Goal: Information Seeking & Learning: Learn about a topic

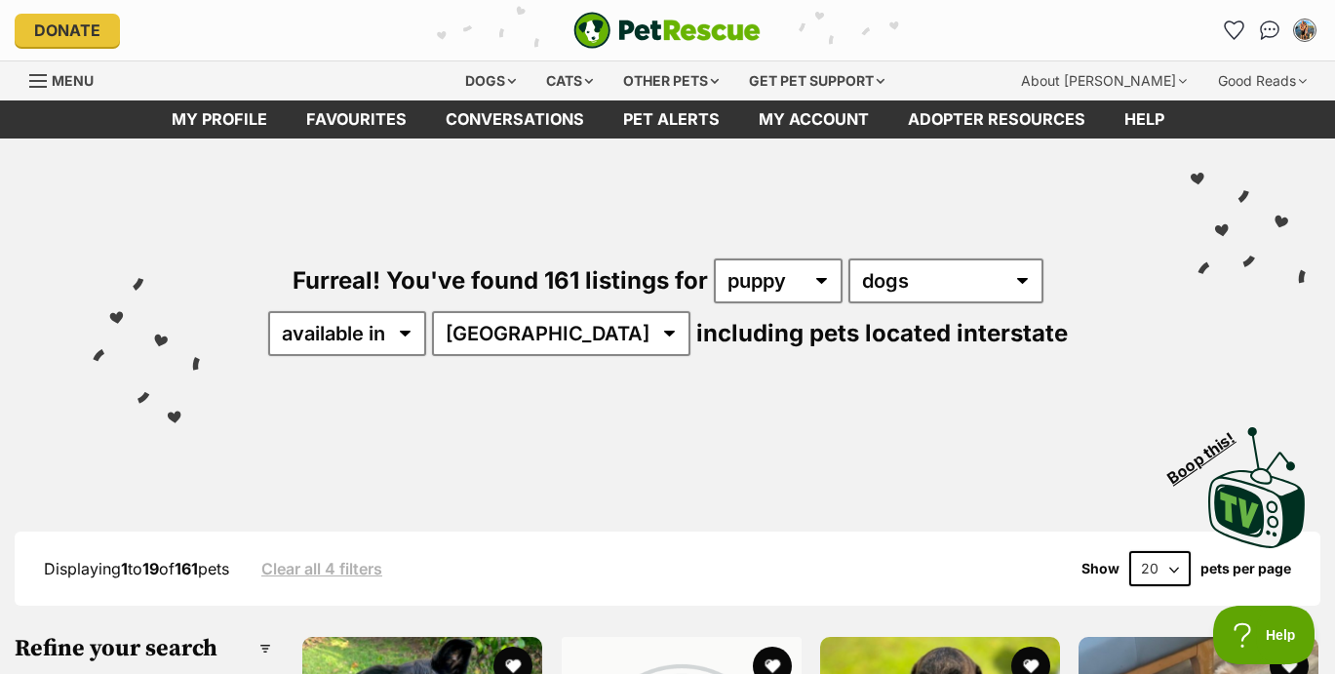
click at [812, 247] on div "Furreal! You've found 161 listings for any age puppy adult senior any type of p…" at bounding box center [667, 273] width 1277 height 271
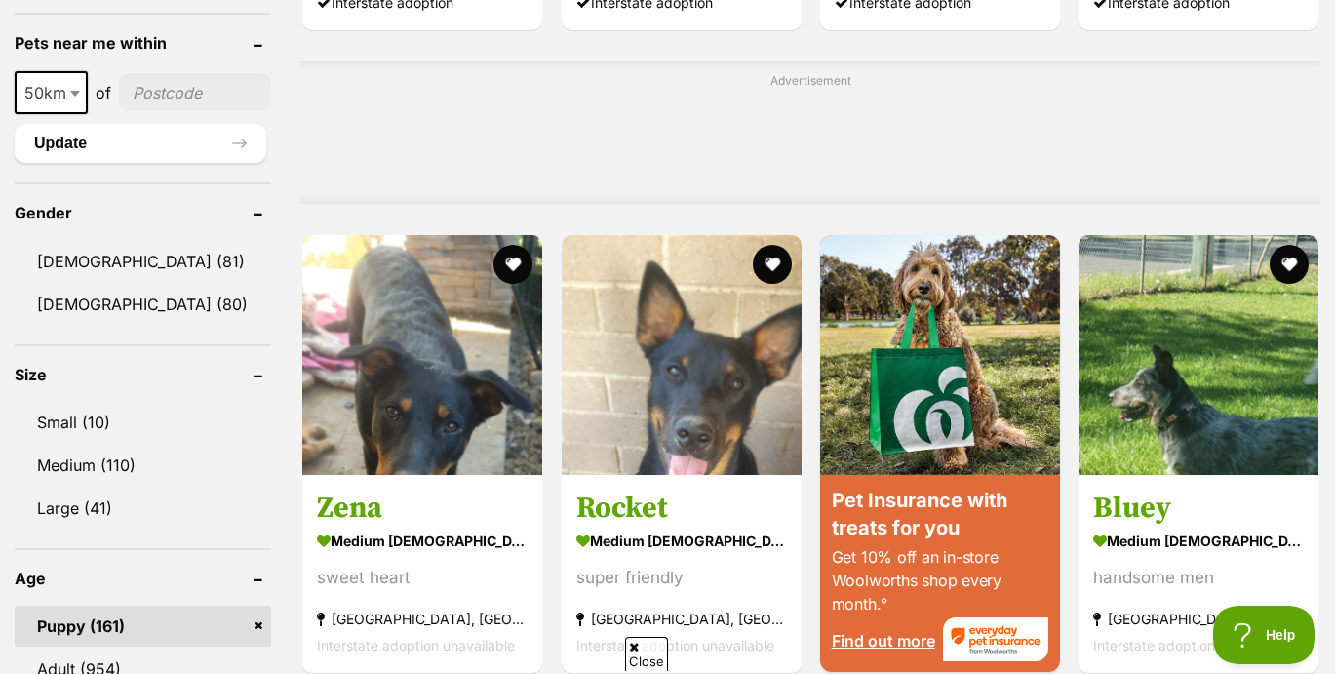
scroll to position [1506, 0]
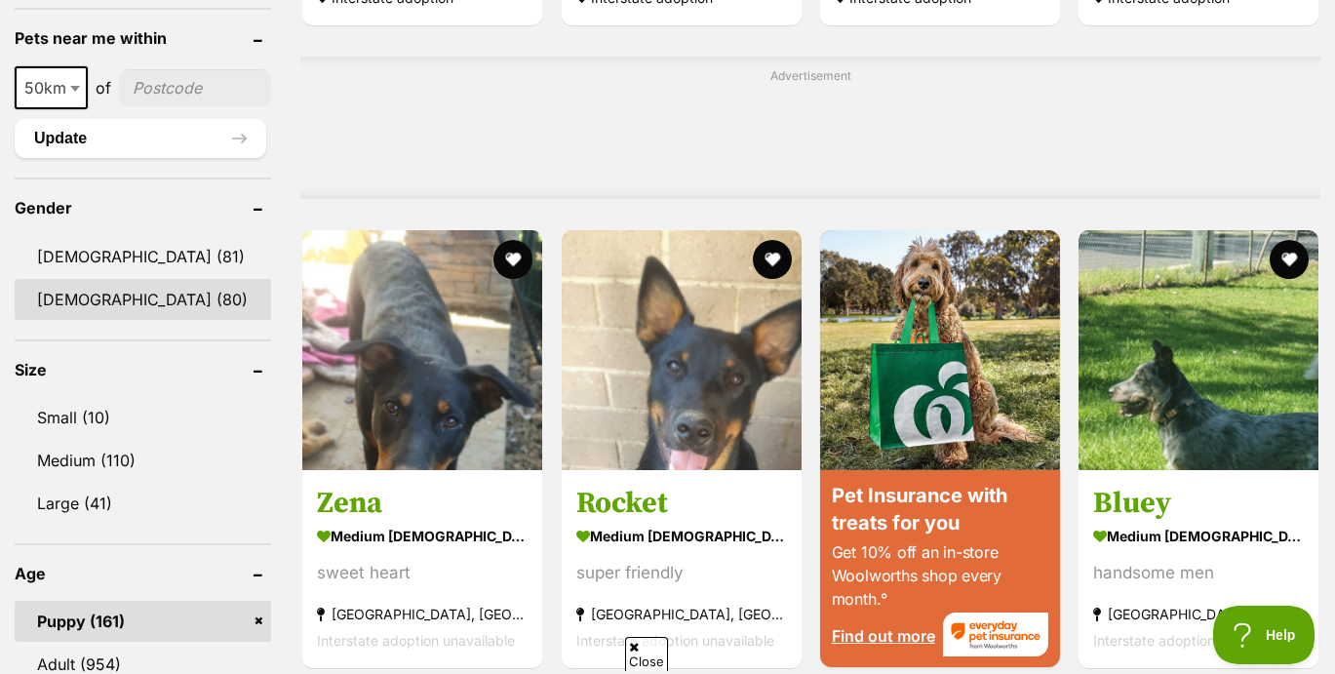
click at [178, 297] on link "[DEMOGRAPHIC_DATA] (80)" at bounding box center [143, 299] width 257 height 41
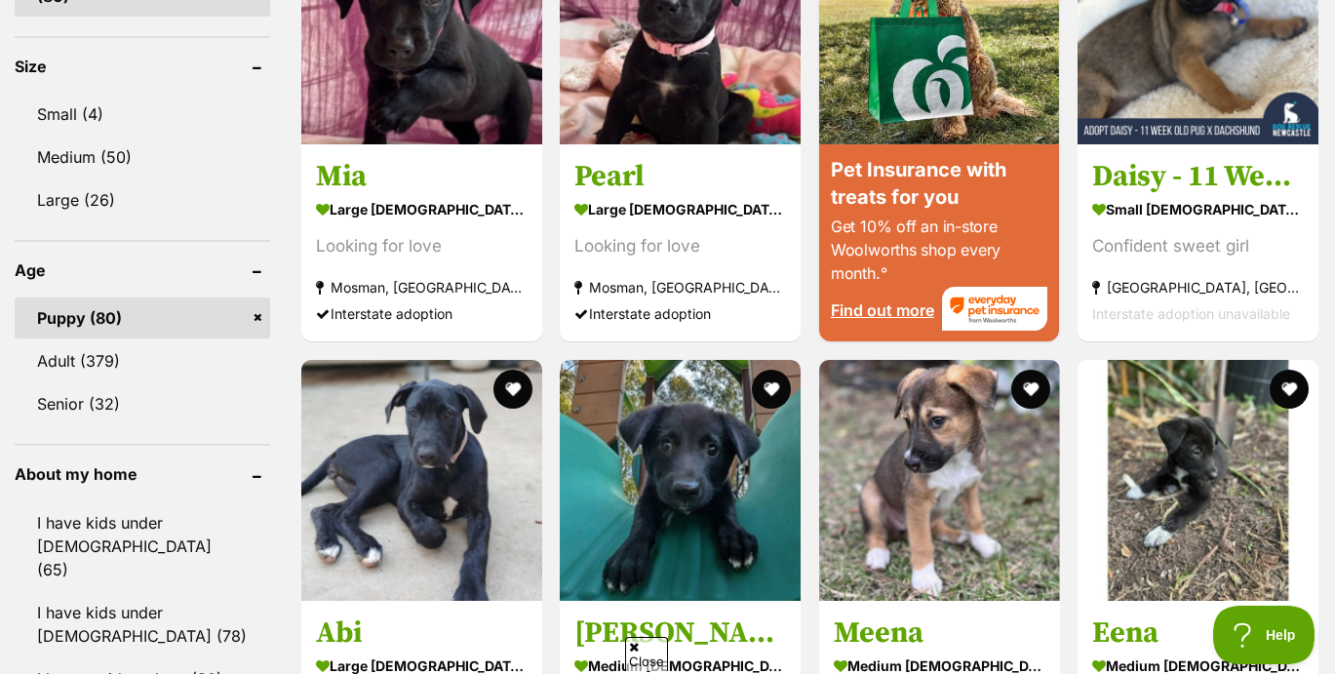
scroll to position [1893, 0]
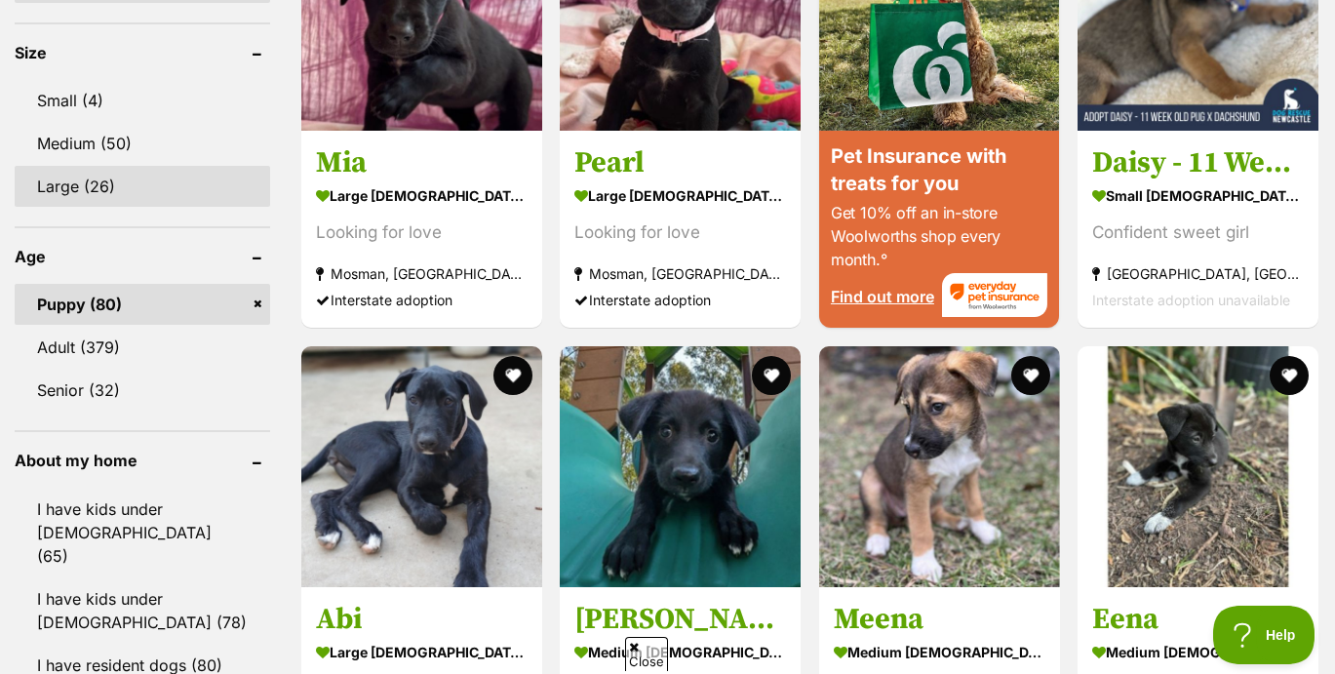
click at [148, 166] on link "Large (26)" at bounding box center [143, 186] width 256 height 41
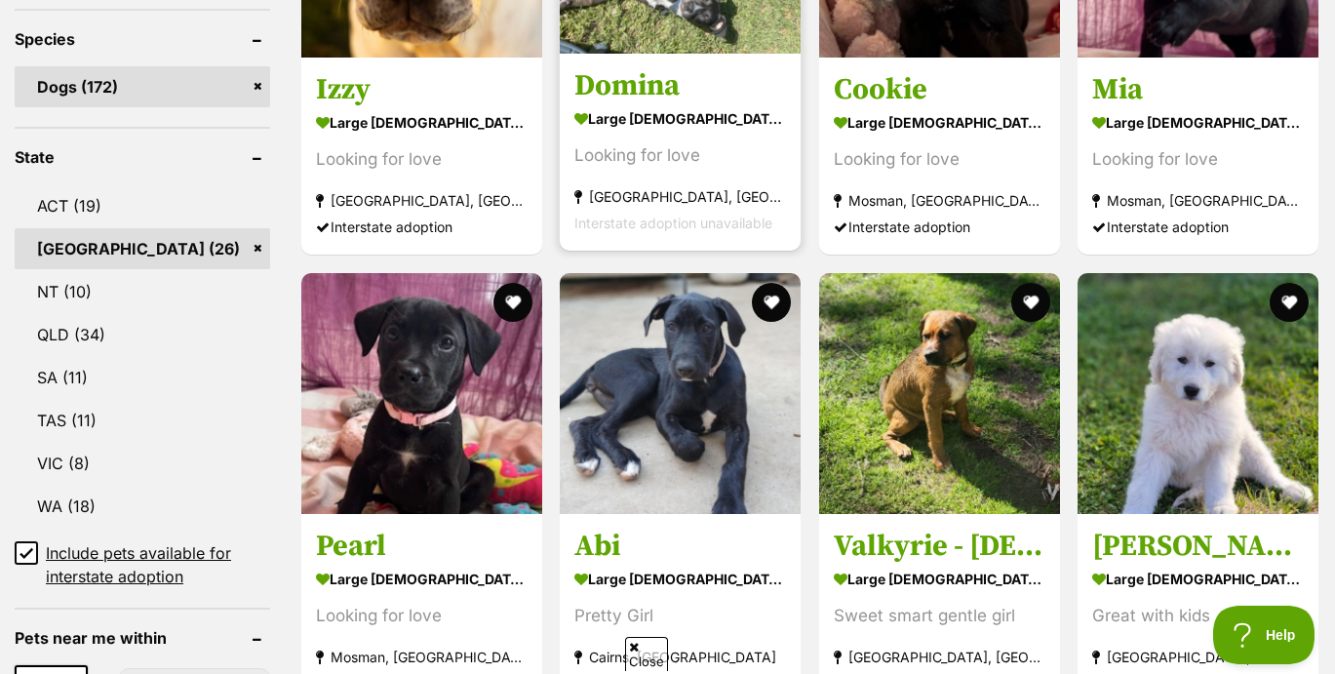
scroll to position [876, 0]
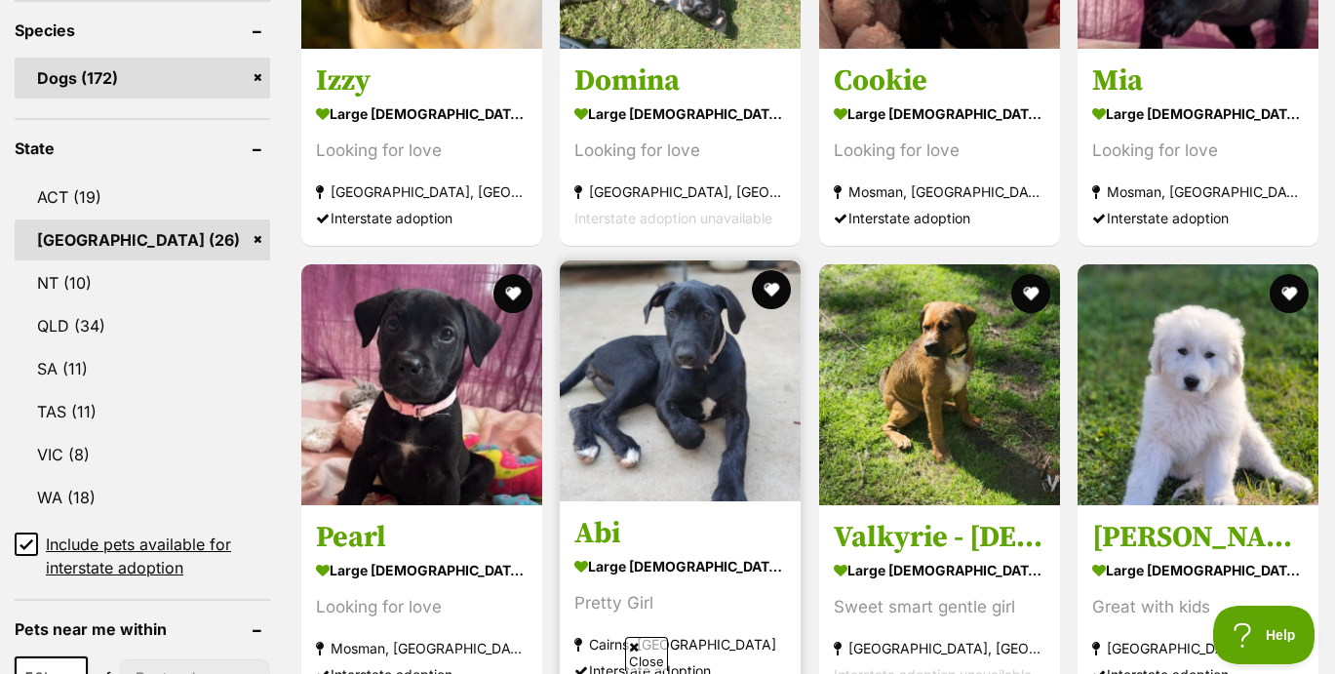
click at [671, 400] on img at bounding box center [680, 380] width 241 height 241
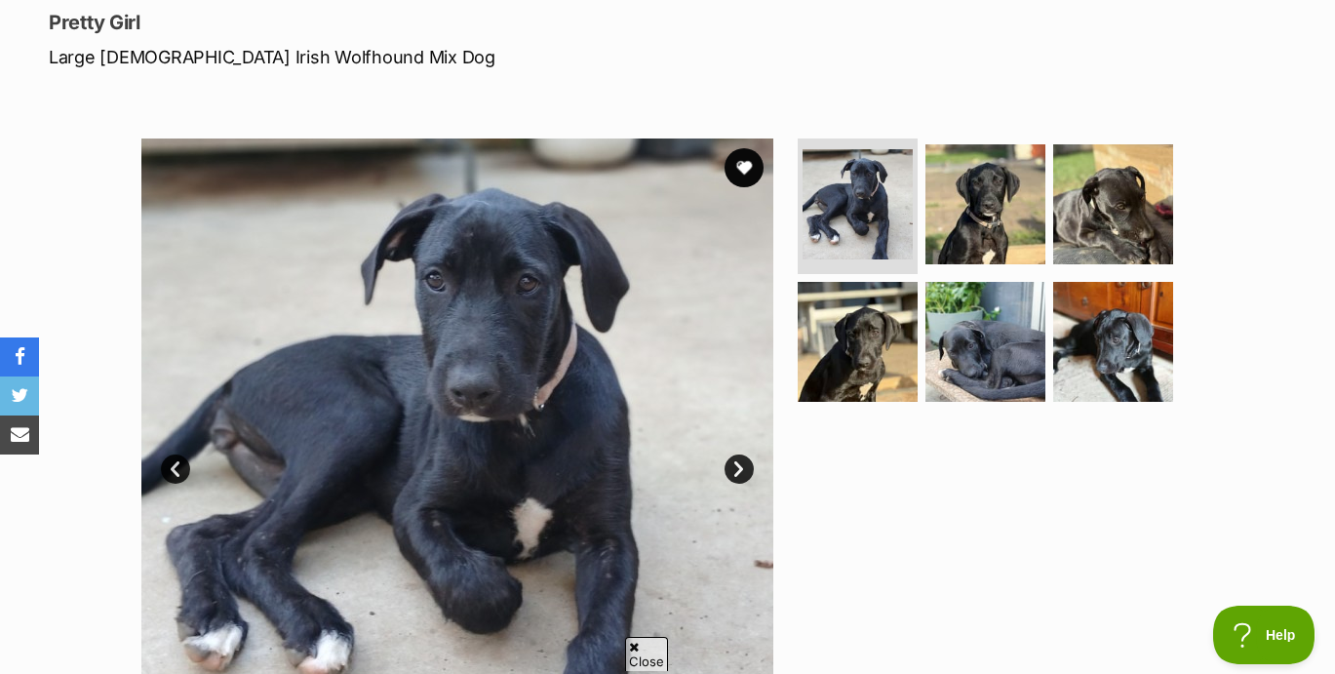
scroll to position [281, 0]
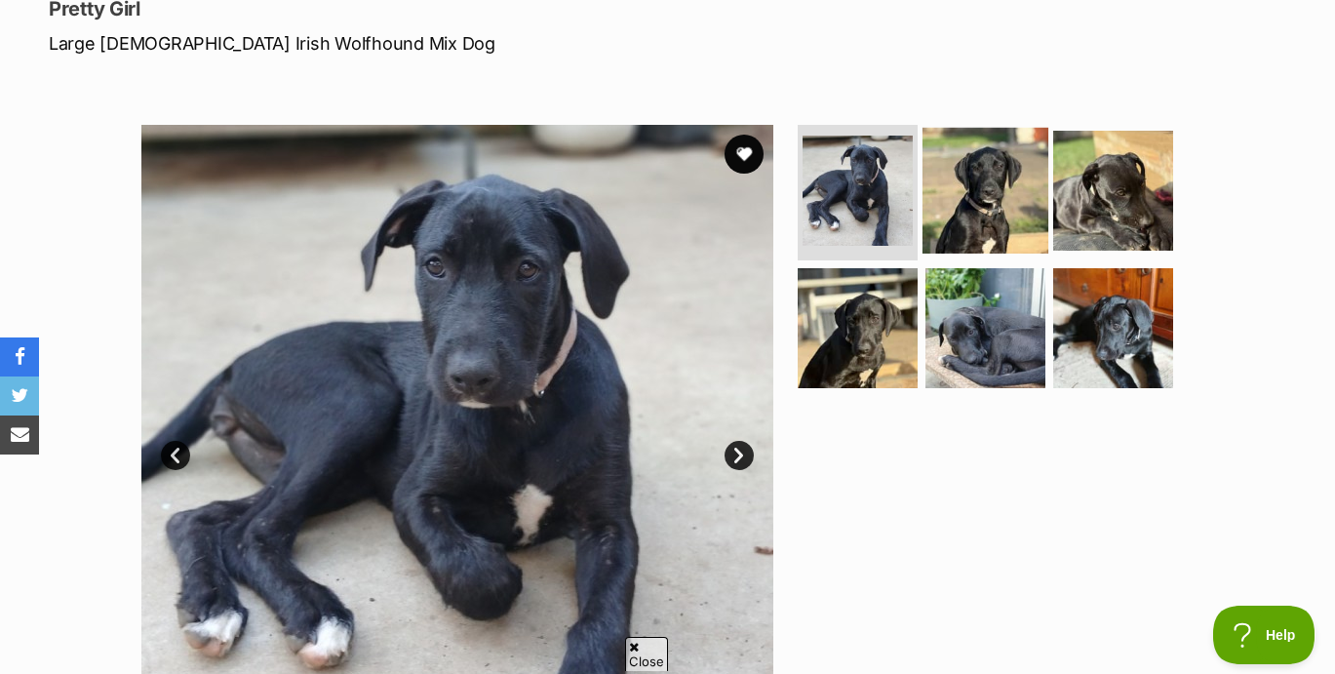
click at [945, 205] on img at bounding box center [986, 190] width 126 height 126
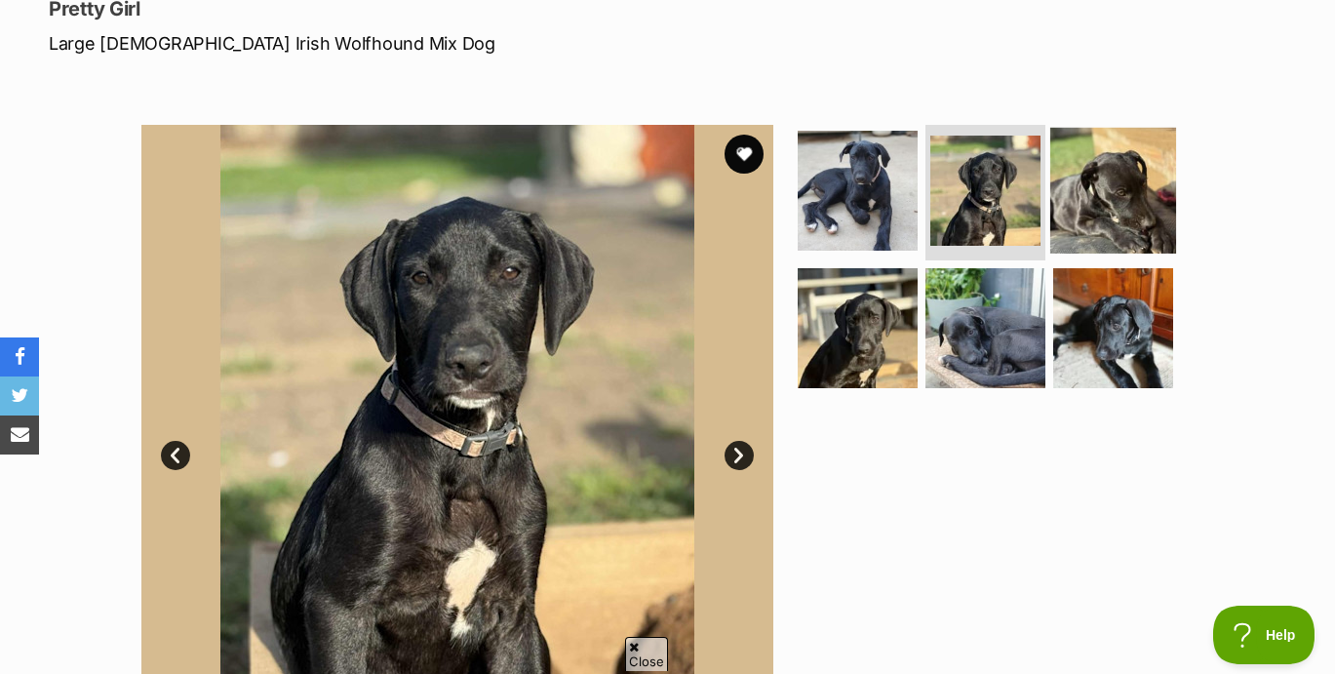
click at [1109, 199] on img at bounding box center [1113, 190] width 126 height 126
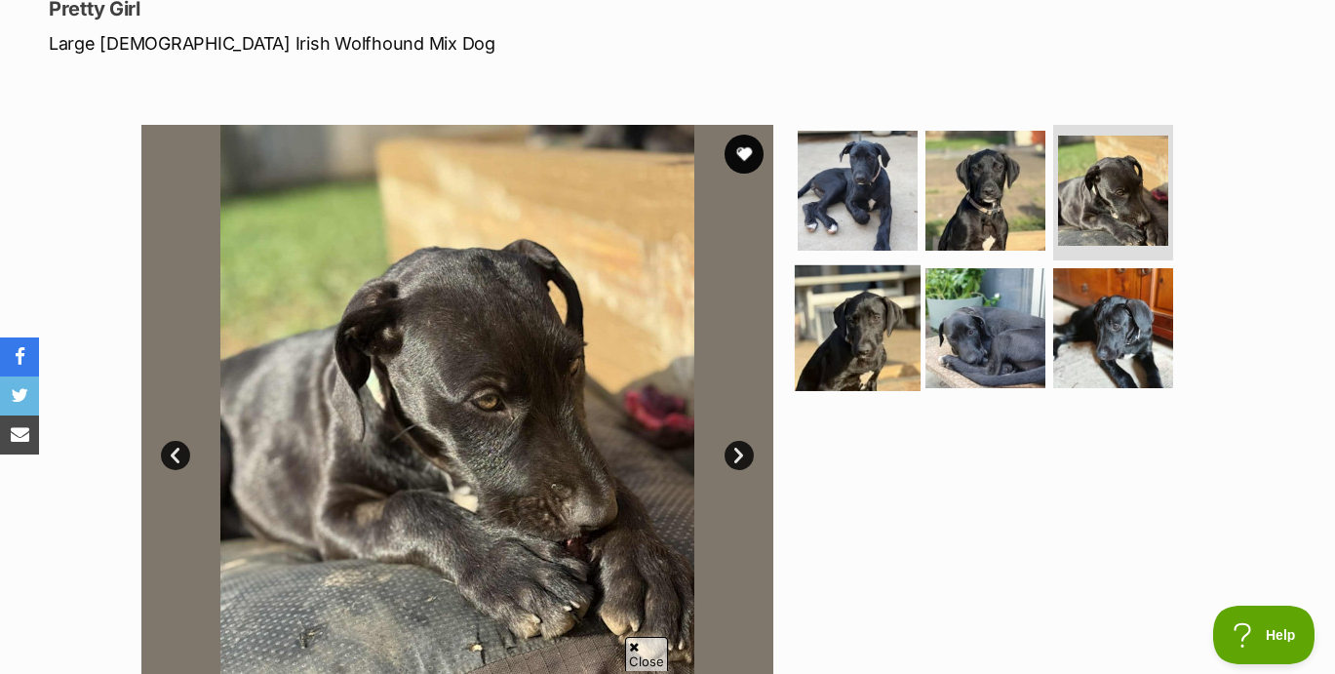
click at [854, 321] on img at bounding box center [858, 328] width 126 height 126
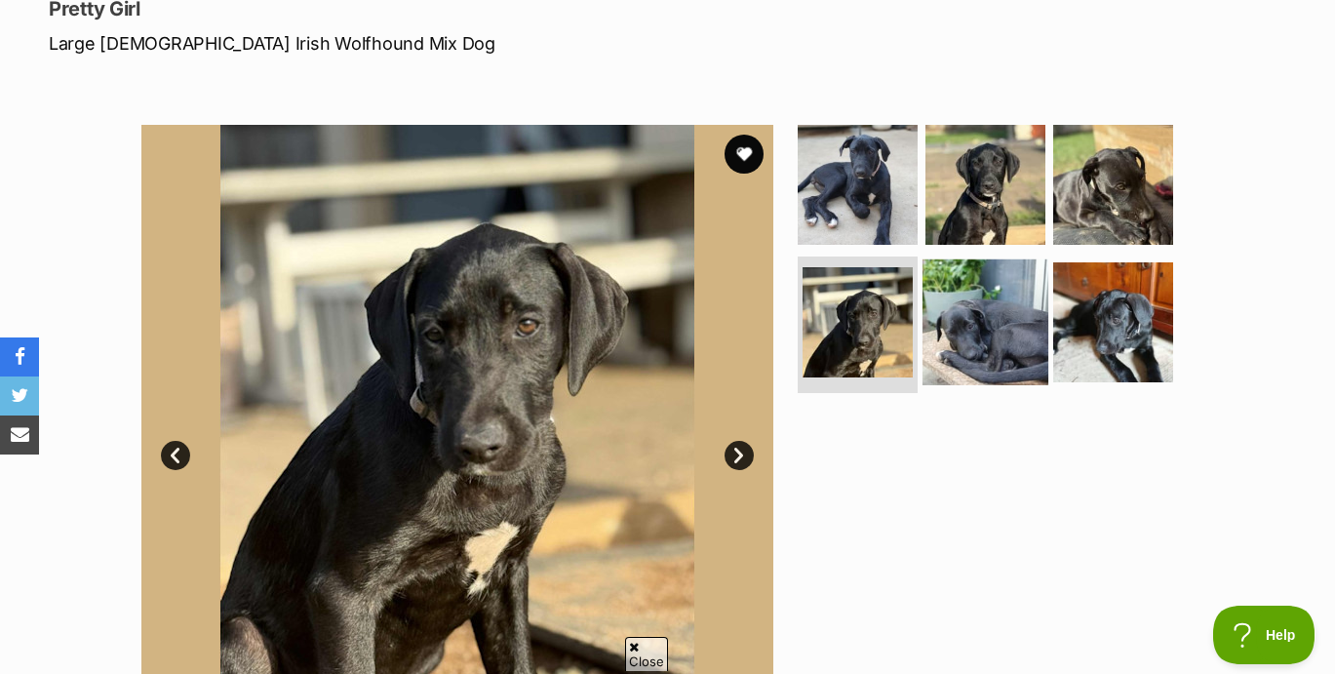
click at [996, 326] on img at bounding box center [986, 322] width 126 height 126
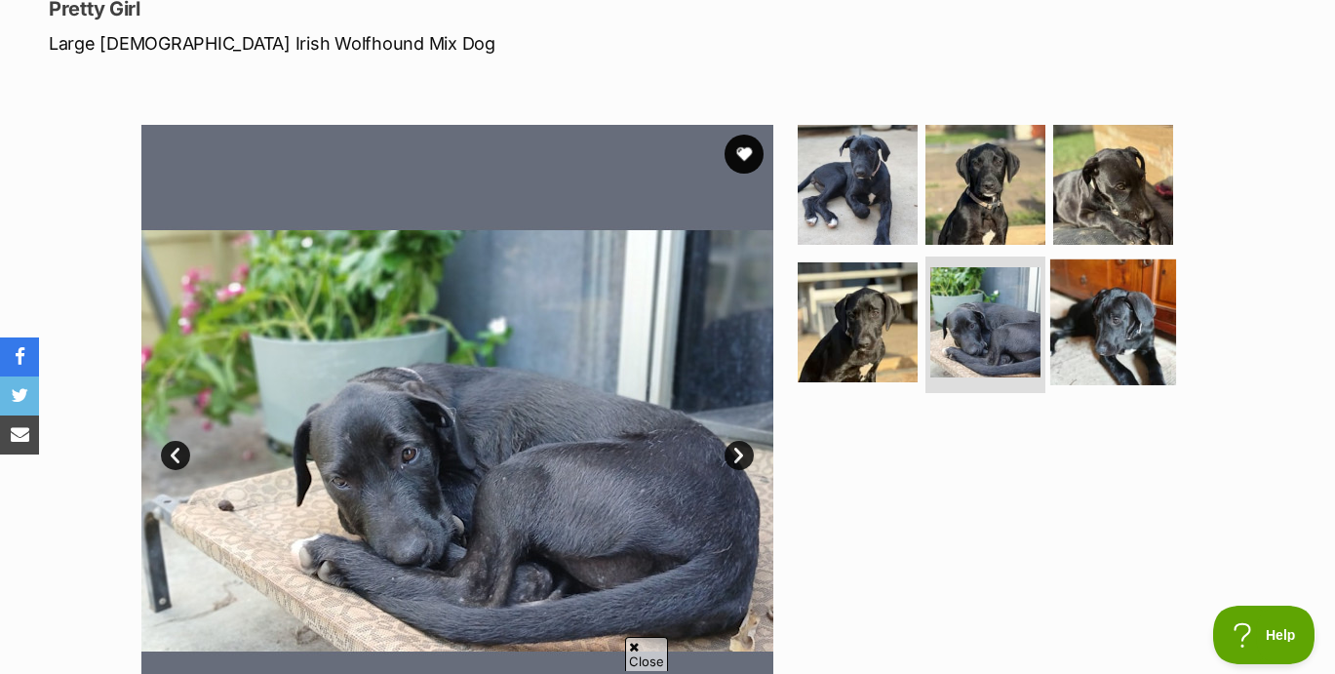
click at [1130, 331] on img at bounding box center [1113, 322] width 126 height 126
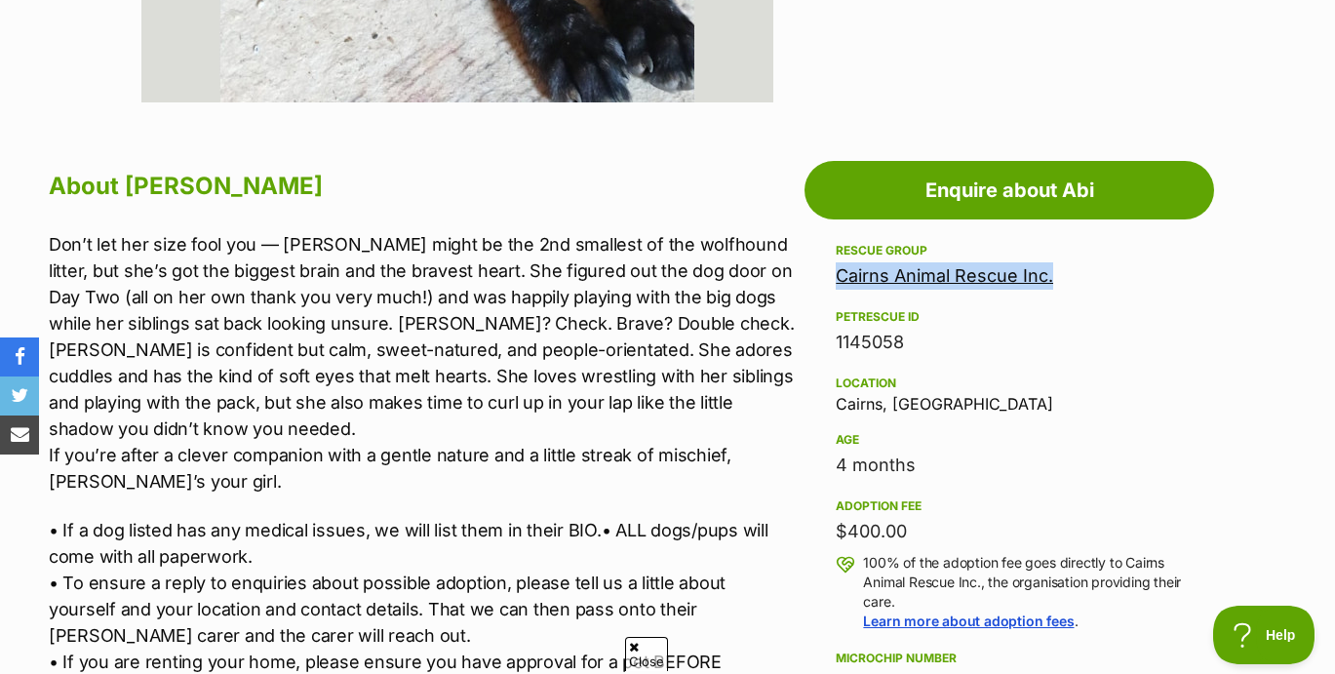
scroll to position [0, 0]
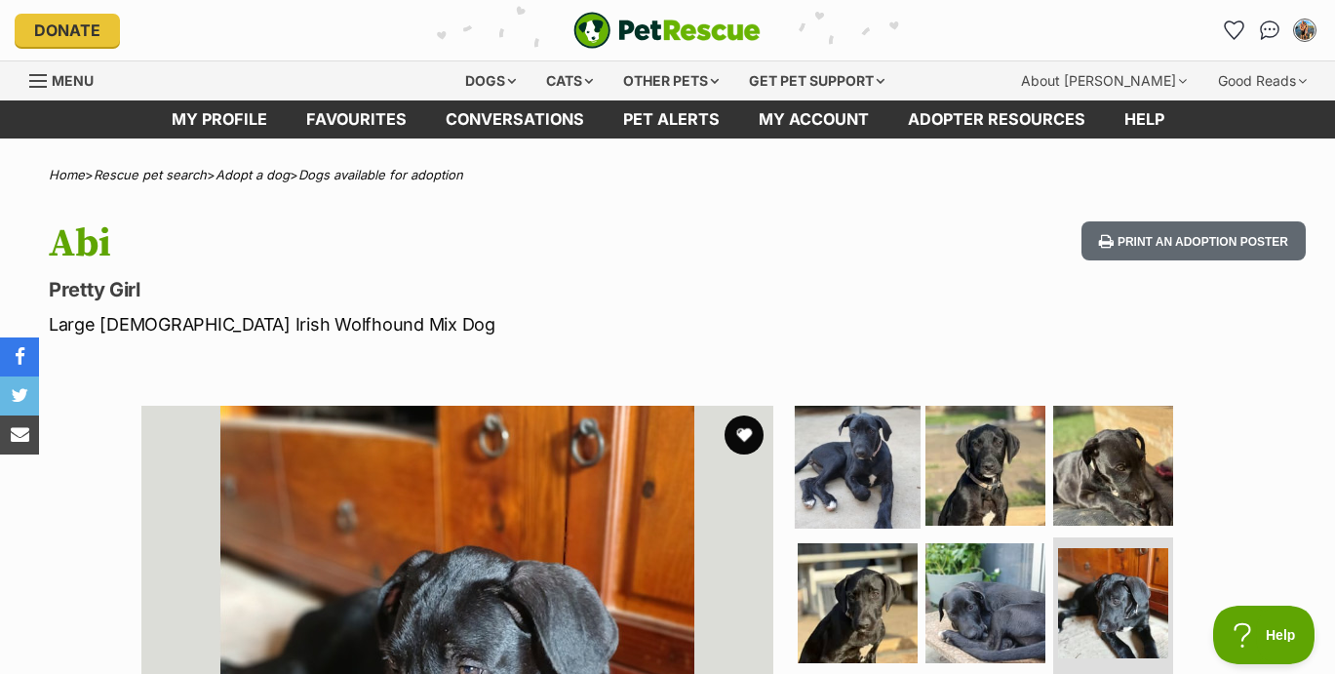
click at [842, 455] on img at bounding box center [858, 465] width 126 height 126
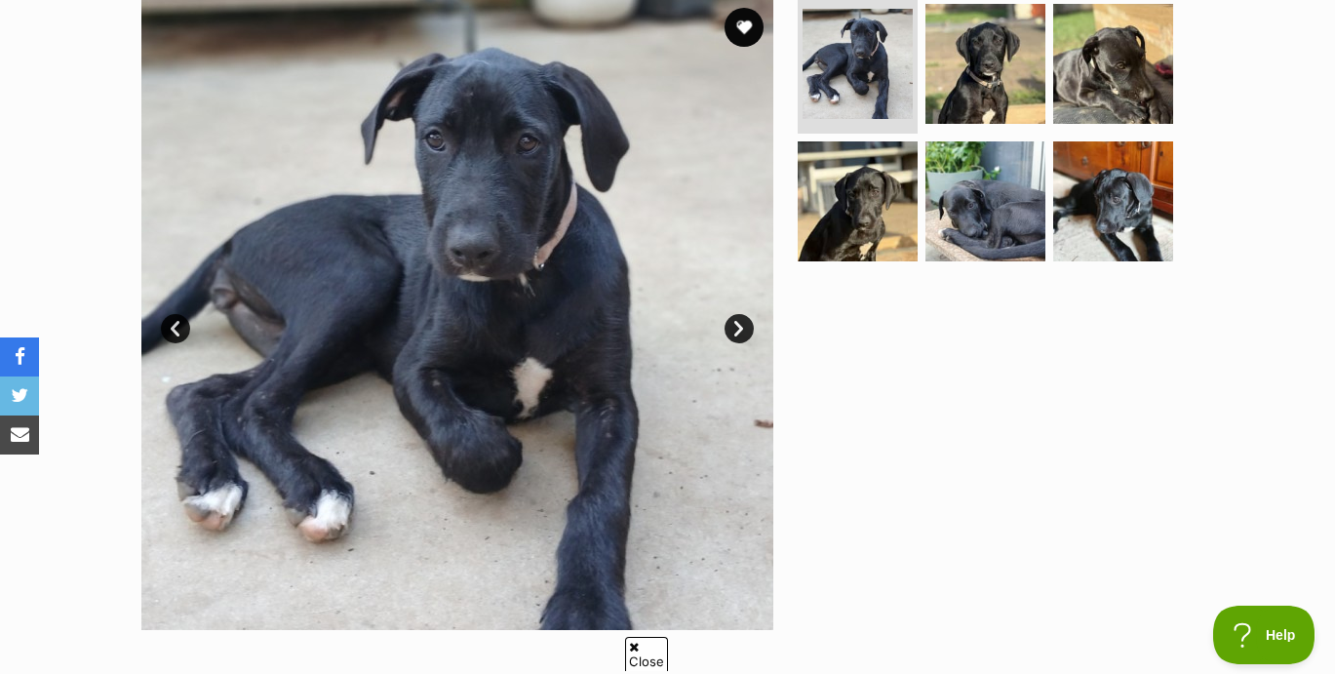
scroll to position [404, 0]
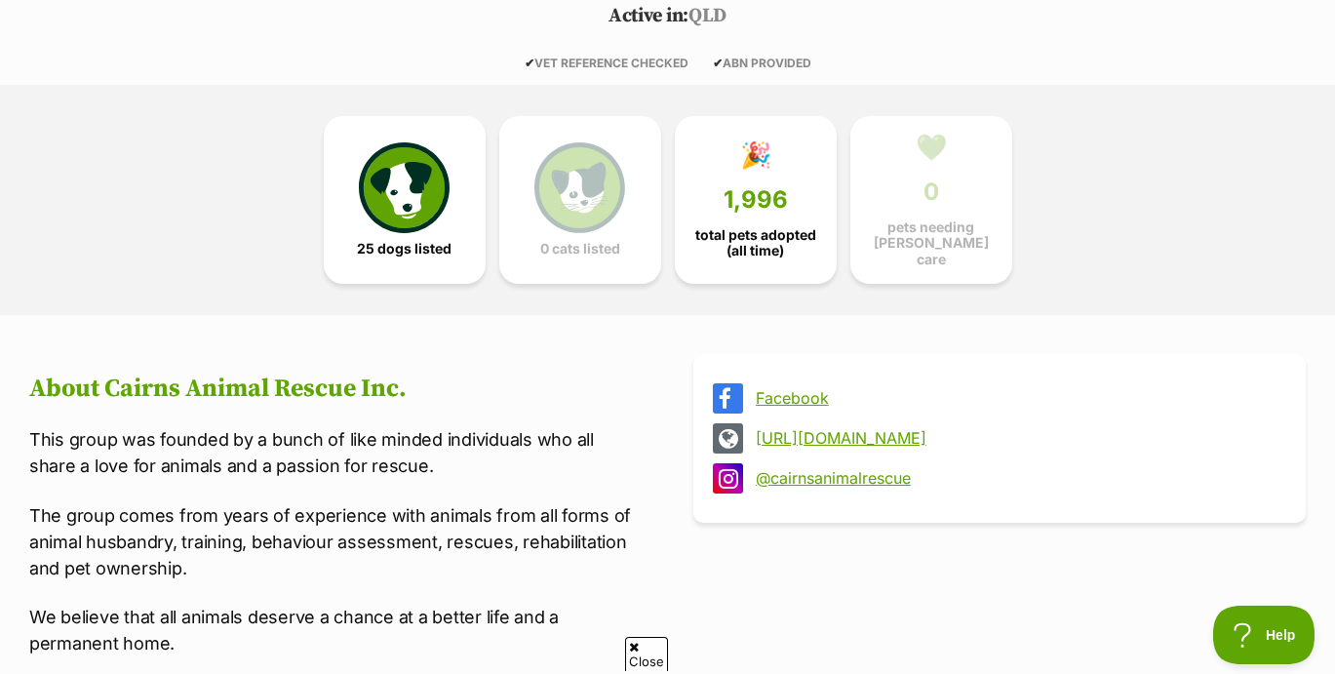
scroll to position [435, 0]
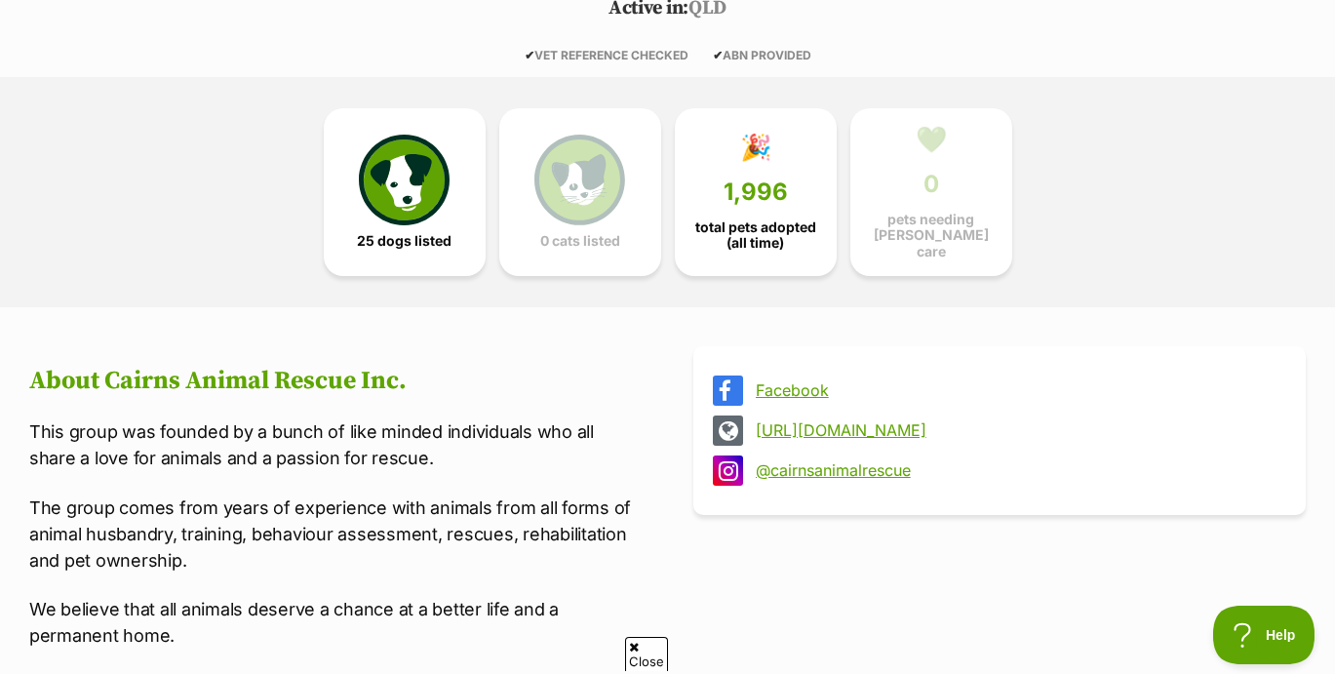
click at [808, 423] on link "http://cairnsanimalrescue.org.au" at bounding box center [1017, 430] width 523 height 18
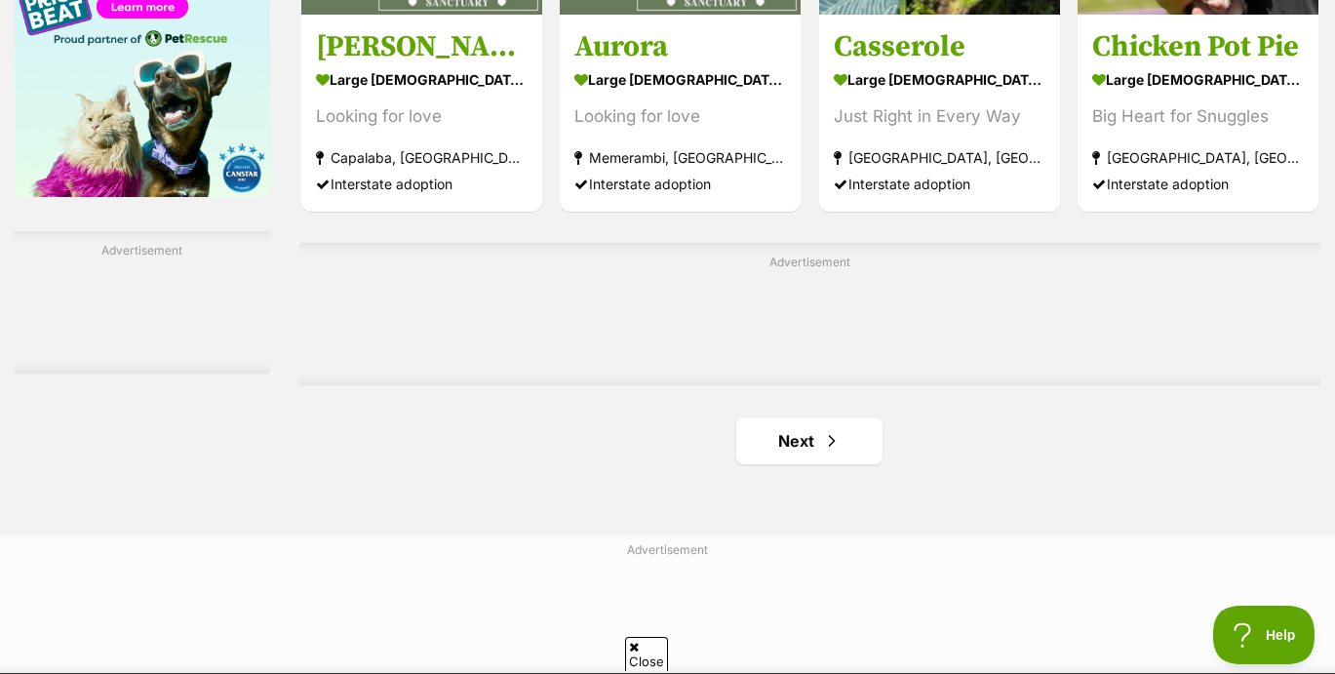
scroll to position [3127, 0]
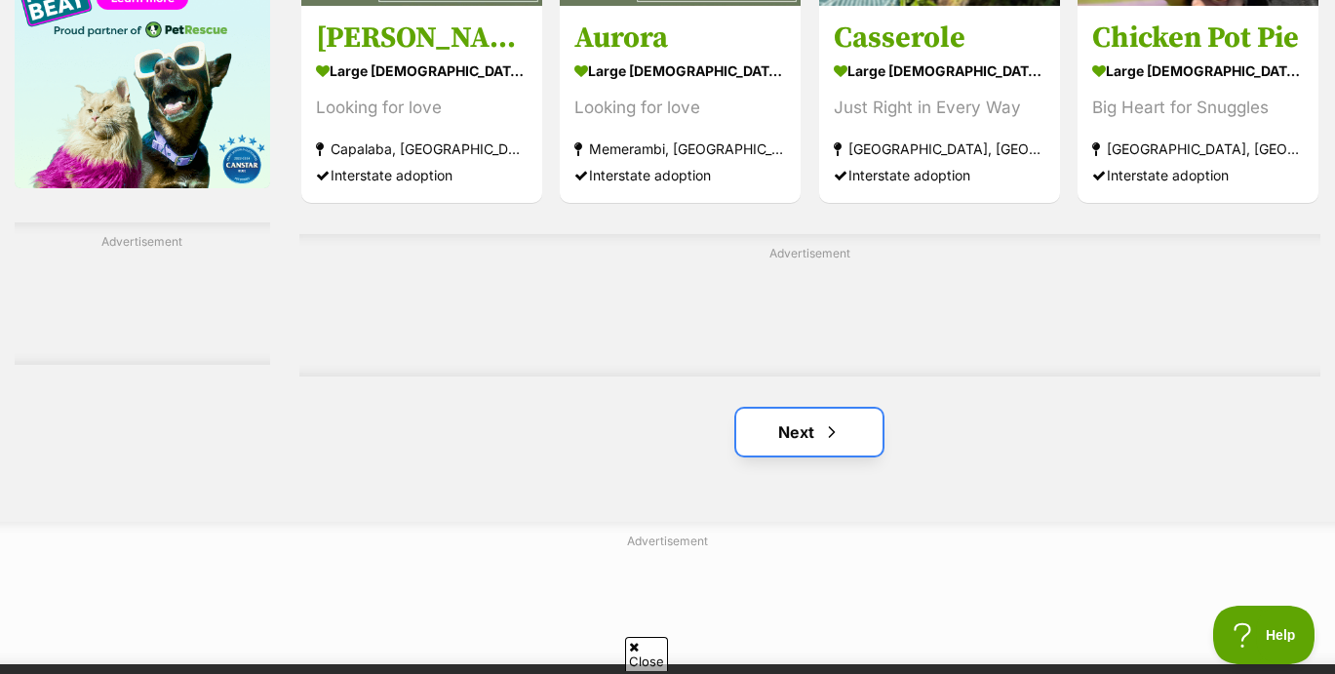
click at [776, 409] on link "Next" at bounding box center [809, 432] width 146 height 47
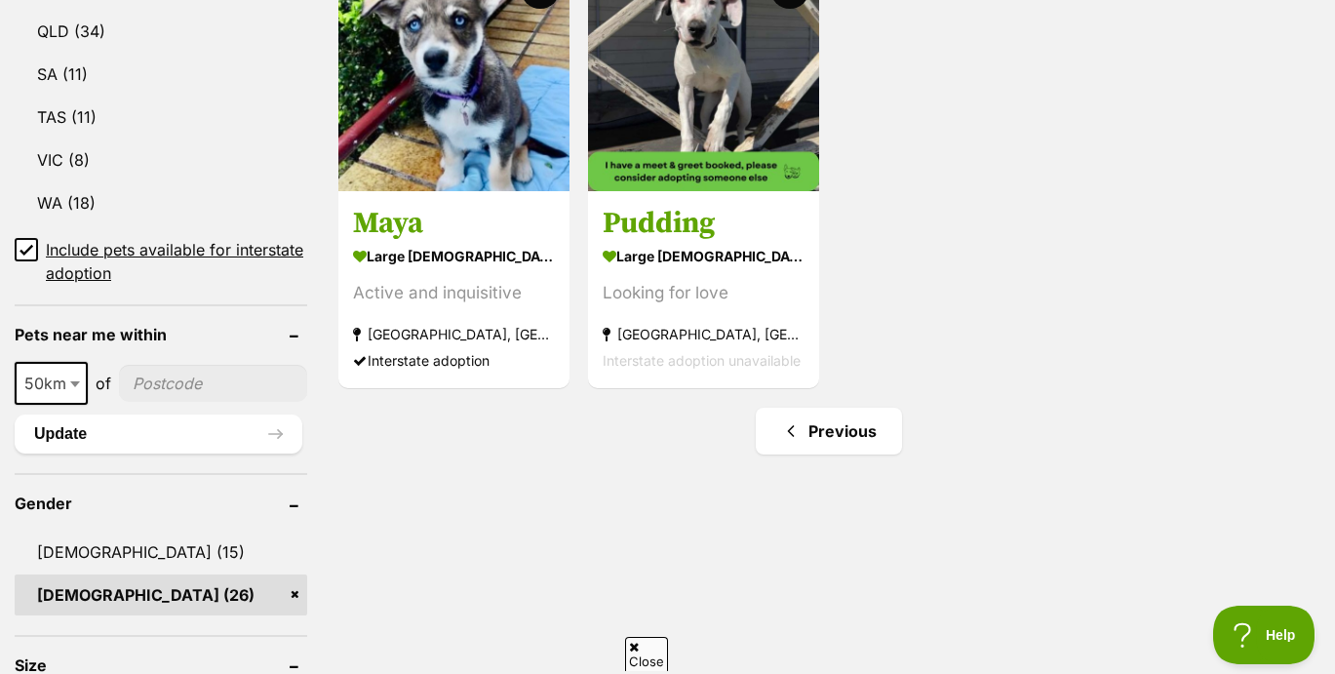
scroll to position [1229, 0]
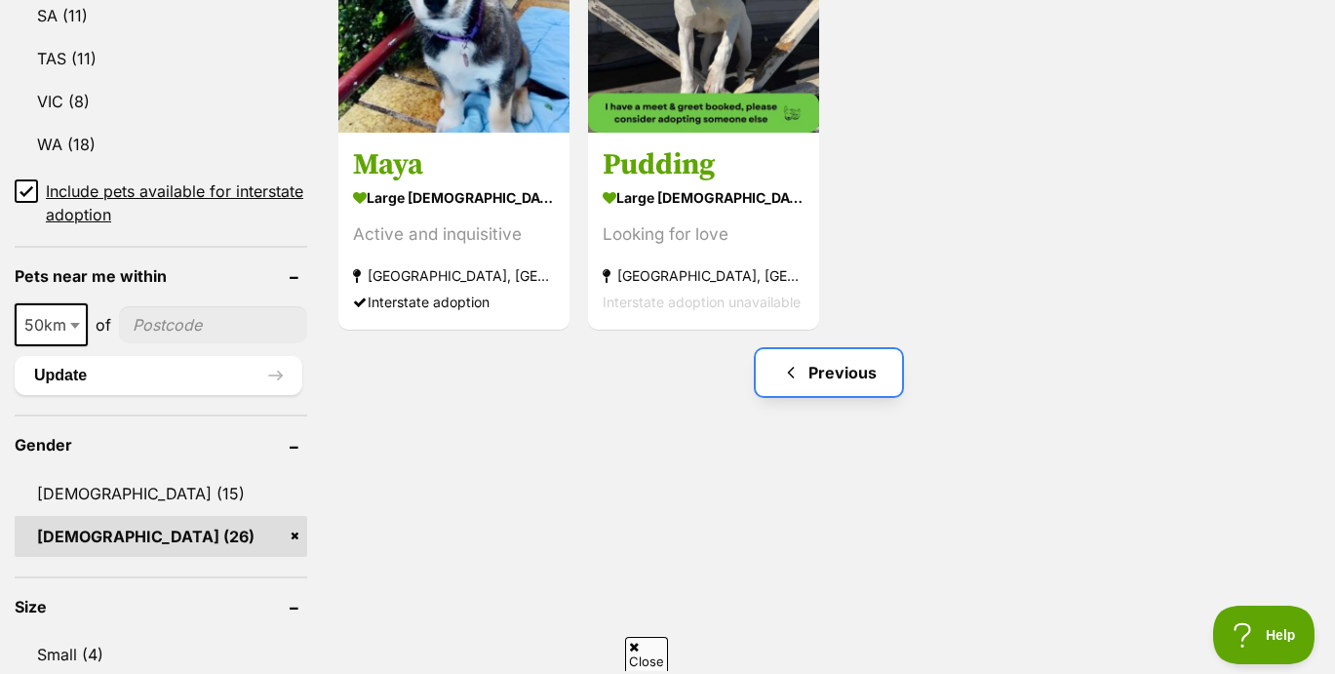
click at [863, 349] on link "Previous" at bounding box center [829, 372] width 146 height 47
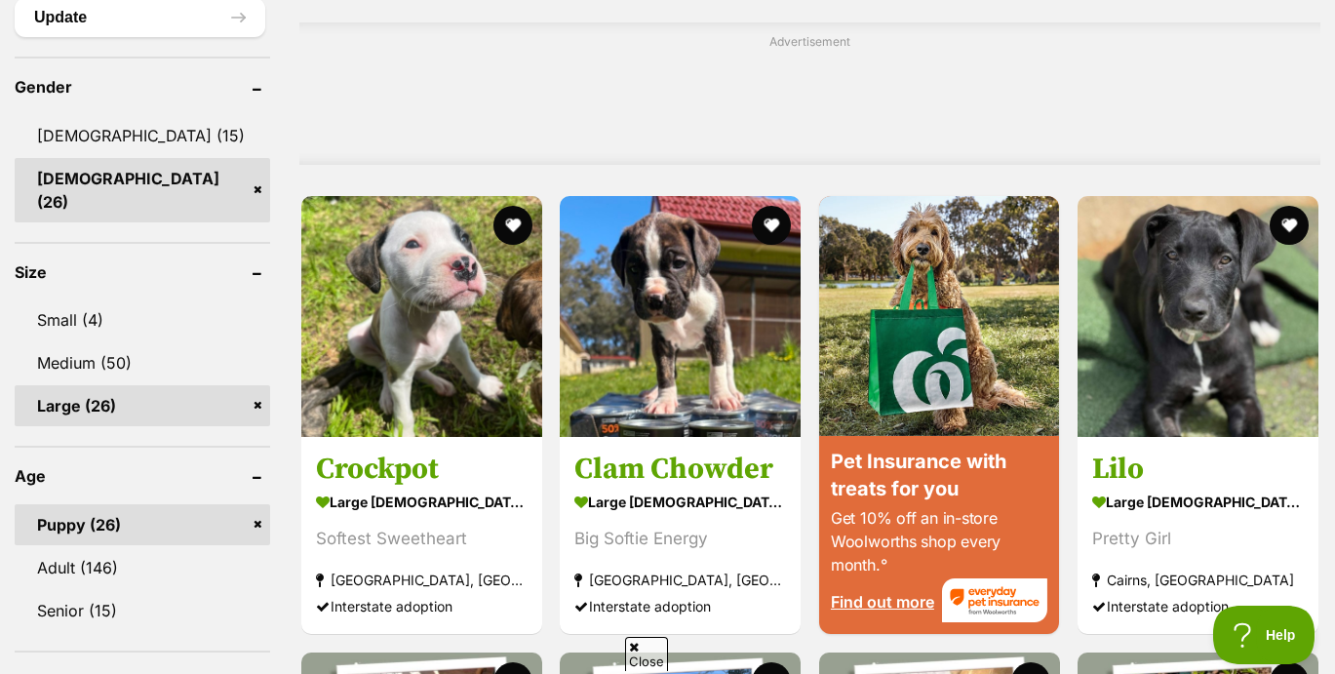
scroll to position [1594, 0]
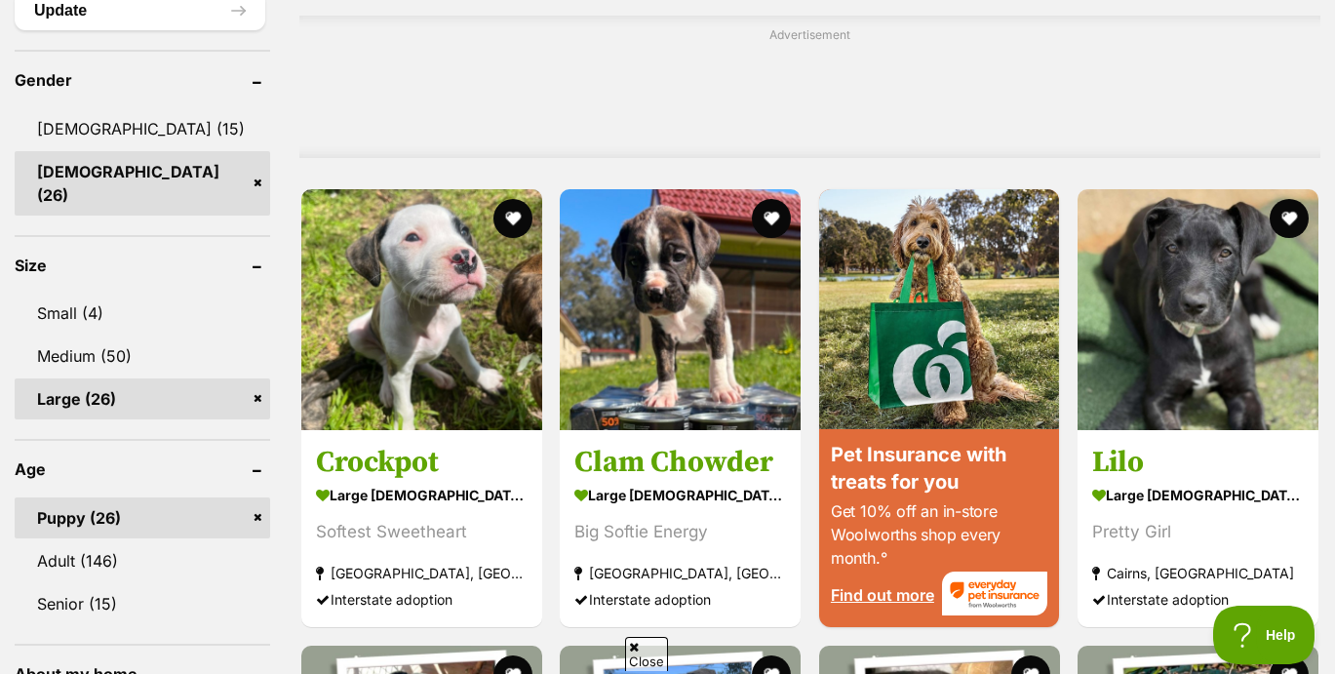
click at [1167, 280] on img at bounding box center [1198, 309] width 241 height 241
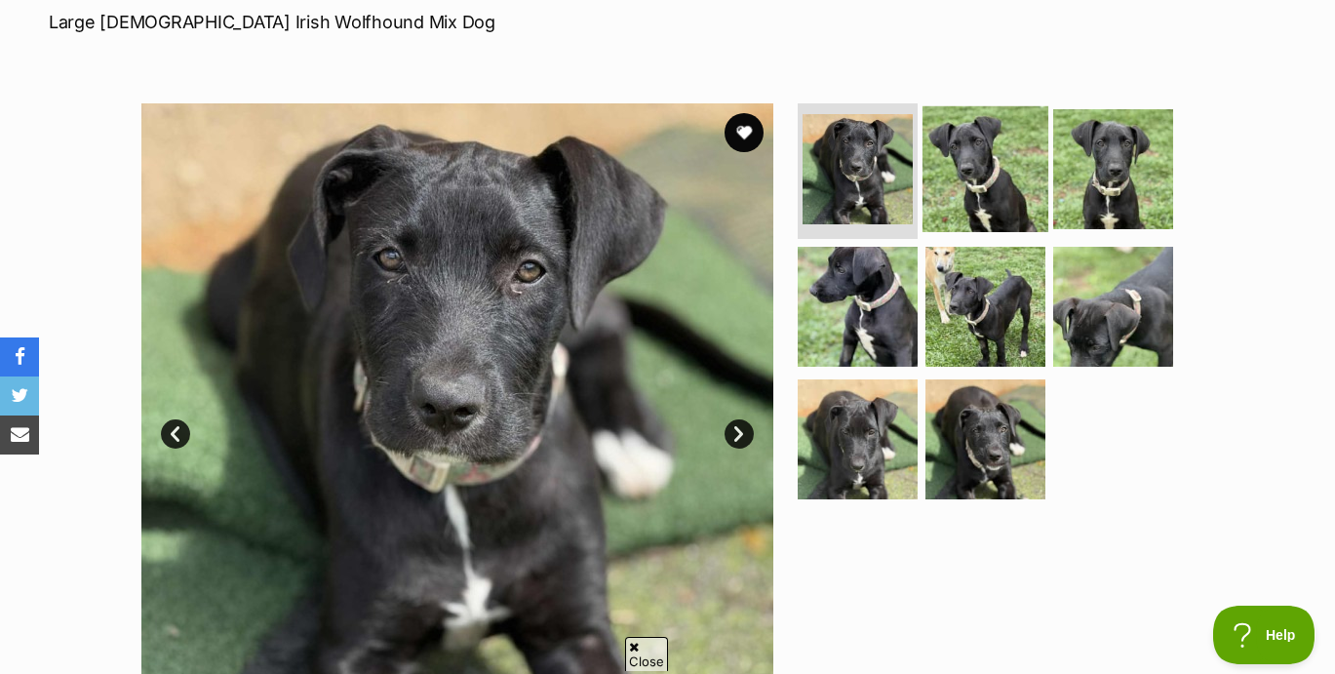
scroll to position [306, 0]
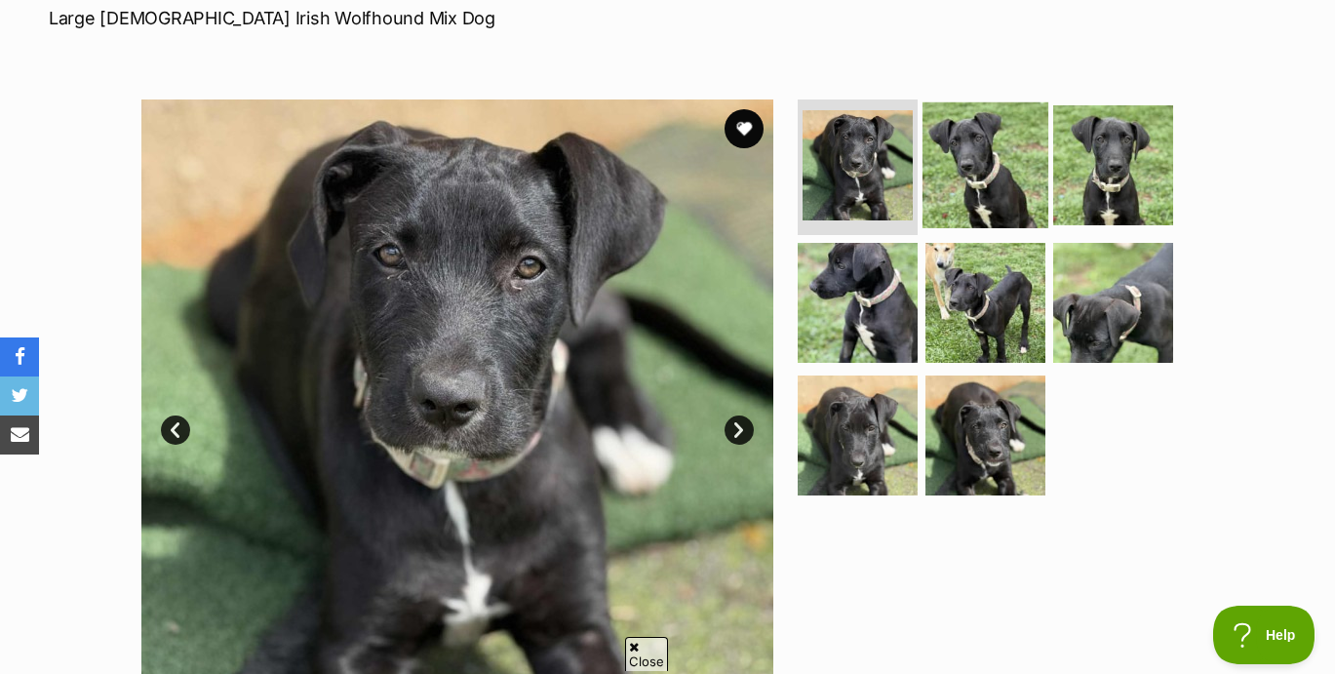
click at [972, 172] on img at bounding box center [986, 164] width 126 height 126
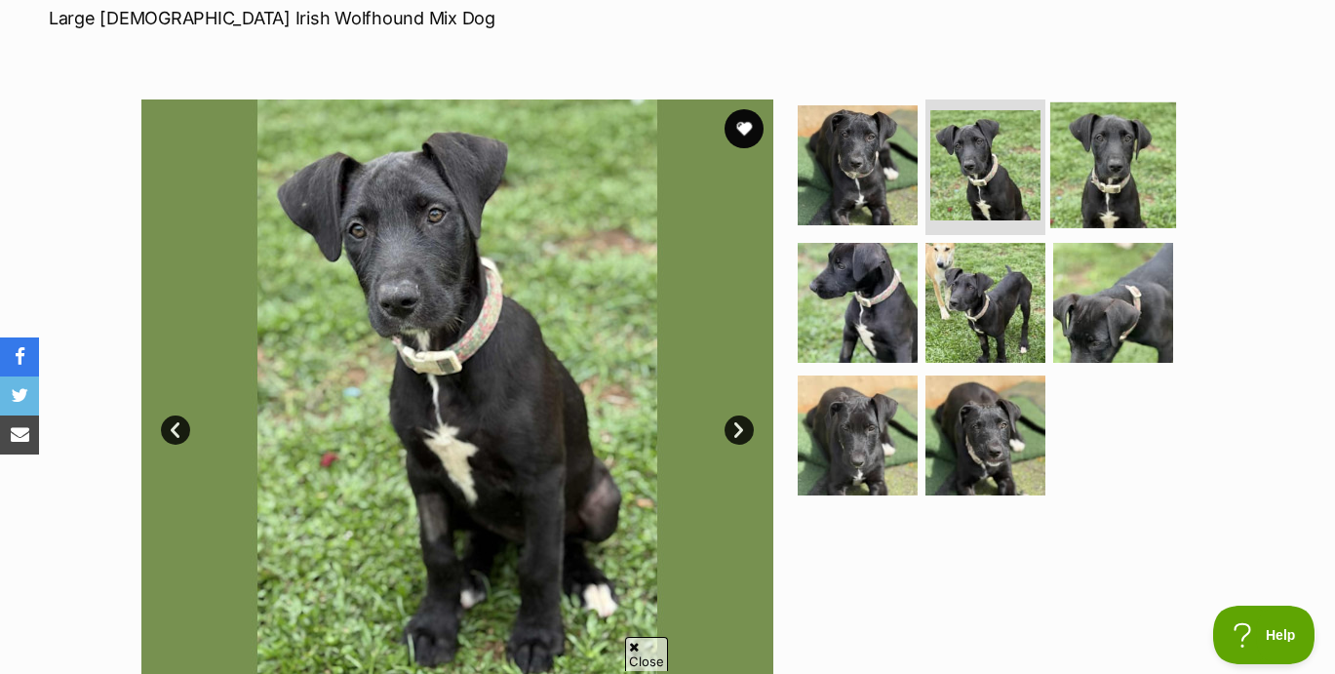
click at [1083, 176] on img at bounding box center [1113, 164] width 126 height 126
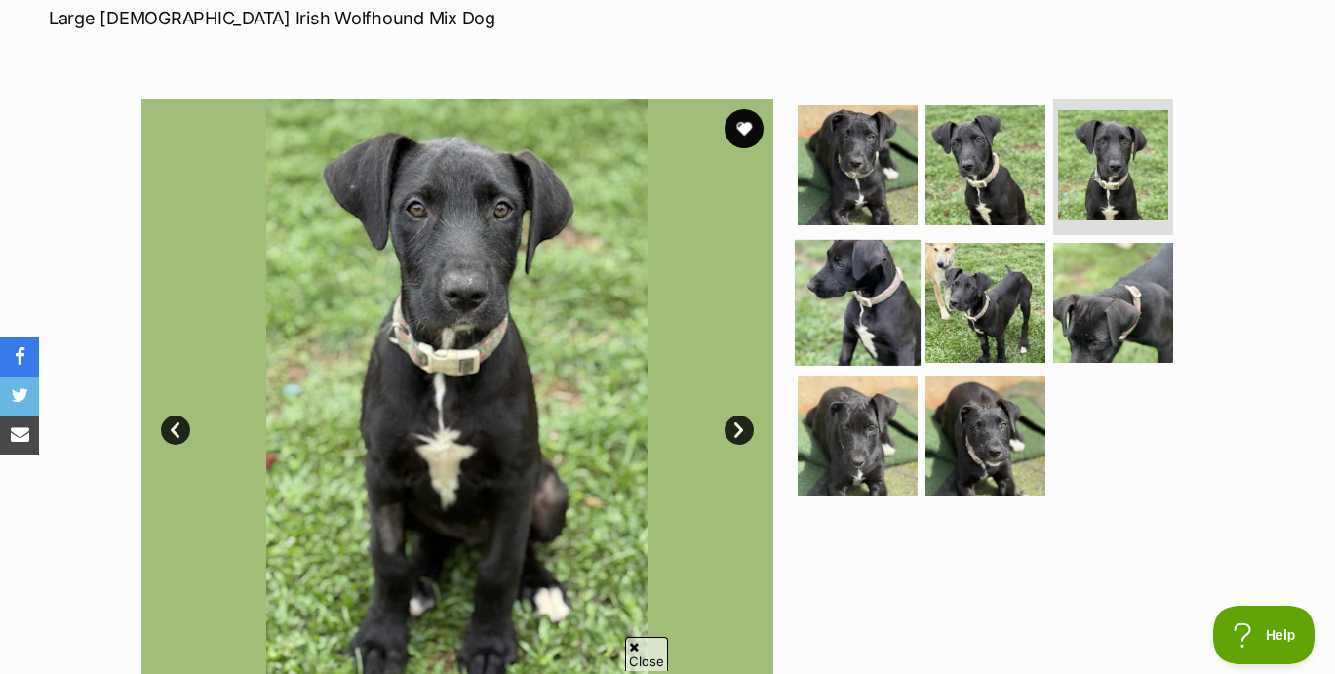
click at [849, 302] on img at bounding box center [858, 303] width 126 height 126
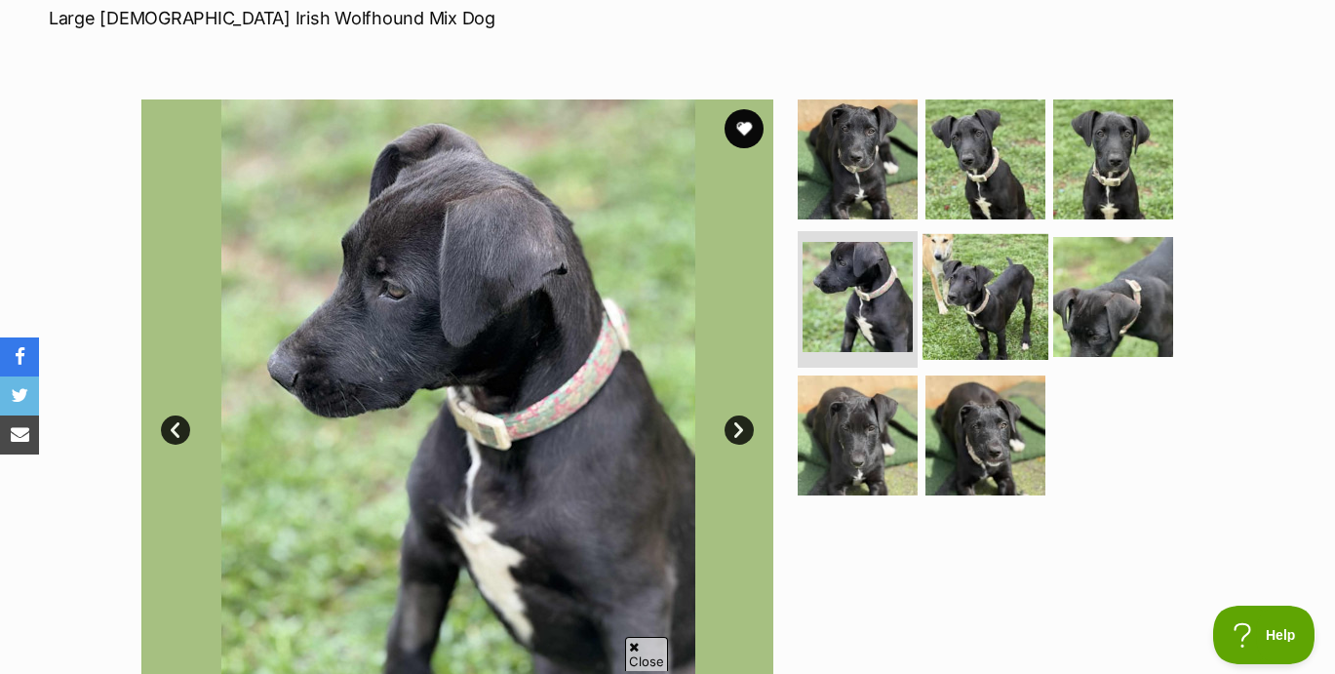
click at [985, 320] on img at bounding box center [986, 297] width 126 height 126
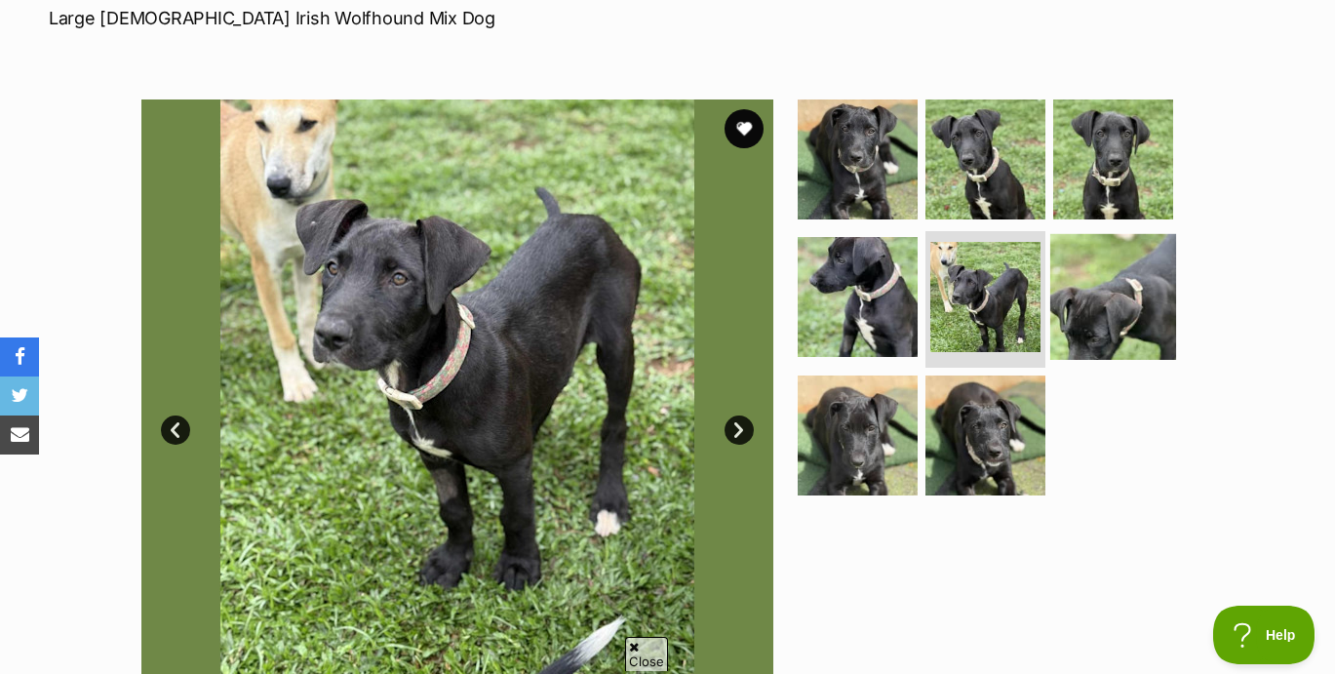
click at [1102, 317] on img at bounding box center [1113, 297] width 126 height 126
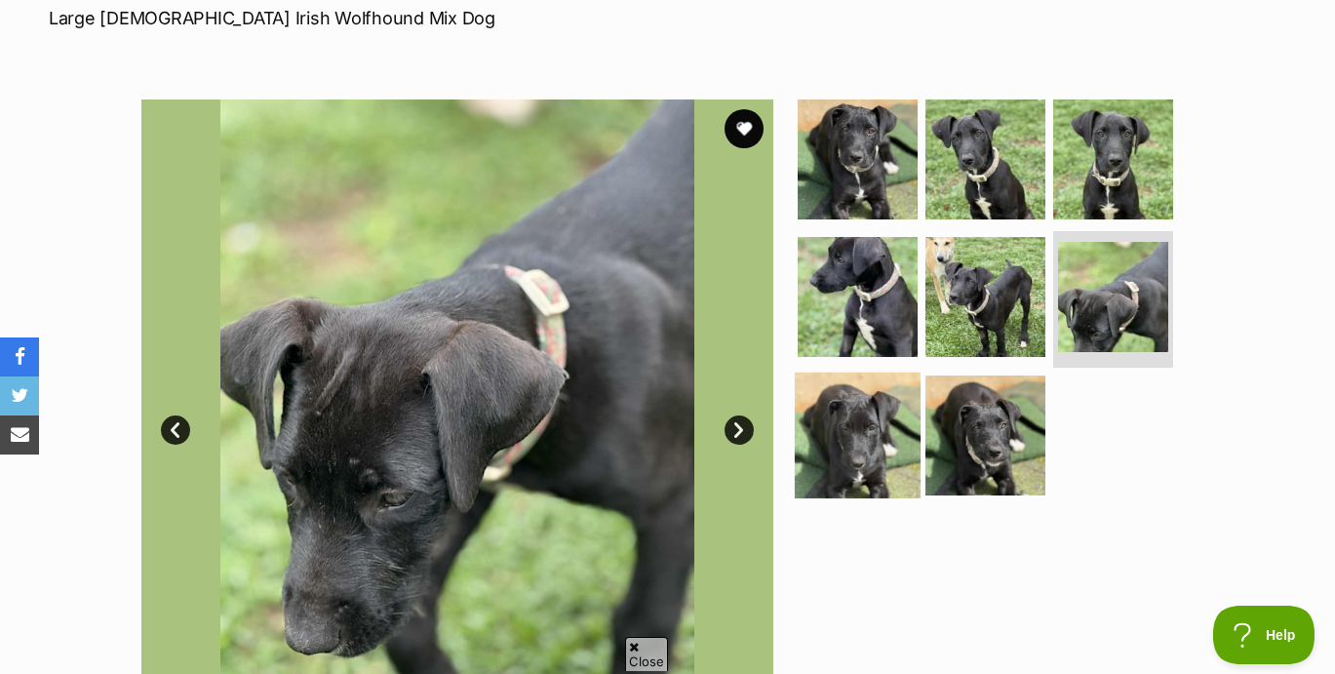
click at [859, 424] on img at bounding box center [858, 436] width 126 height 126
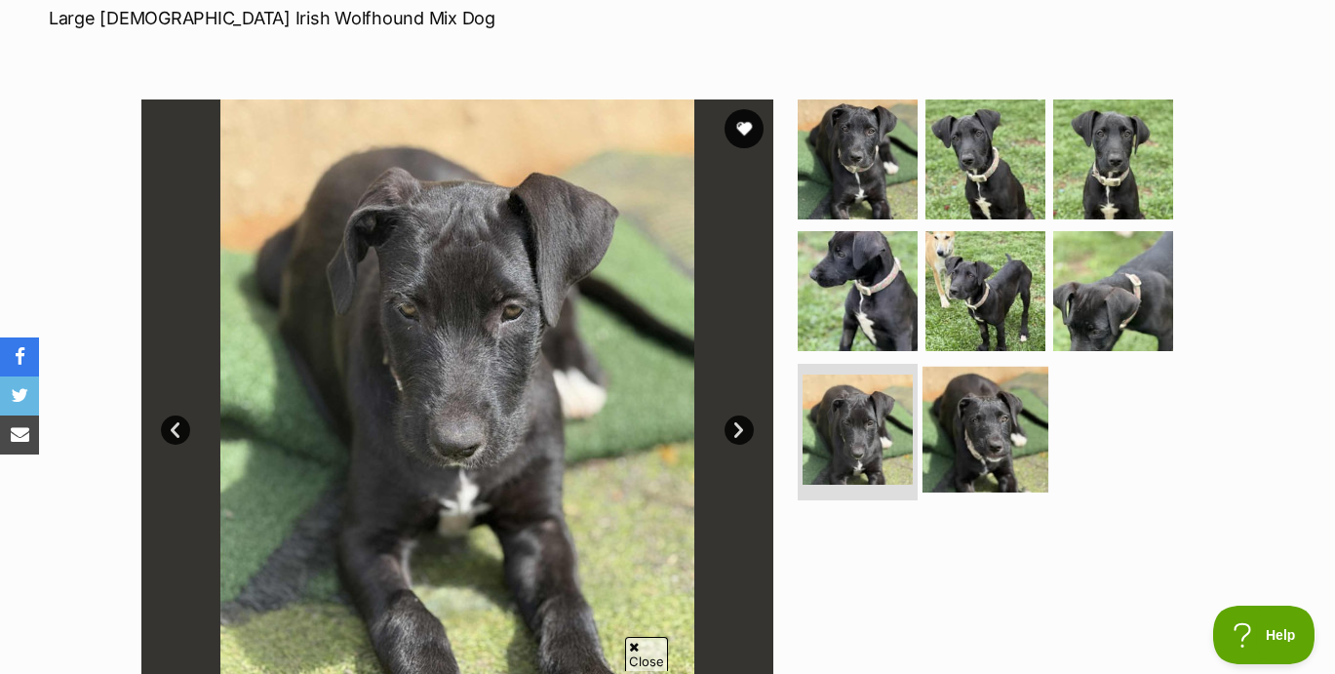
click at [968, 425] on img at bounding box center [986, 430] width 126 height 126
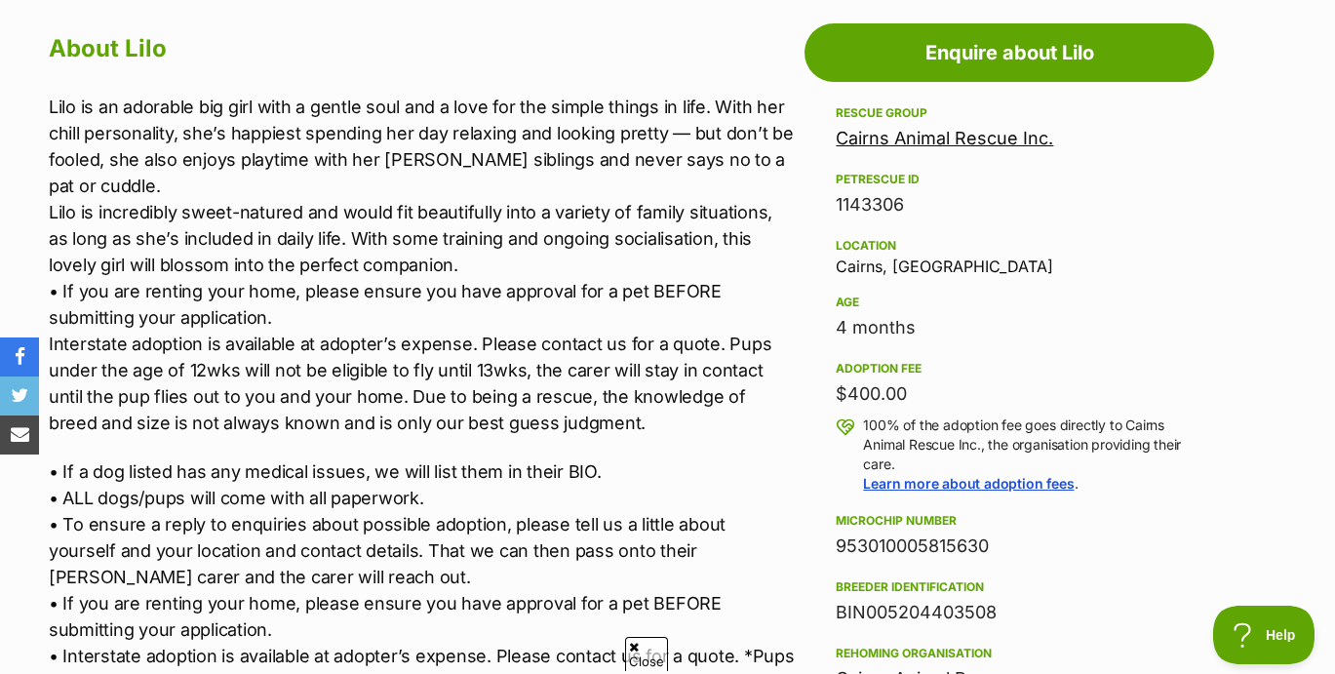
scroll to position [0, 0]
